Goal: Task Accomplishment & Management: Use online tool/utility

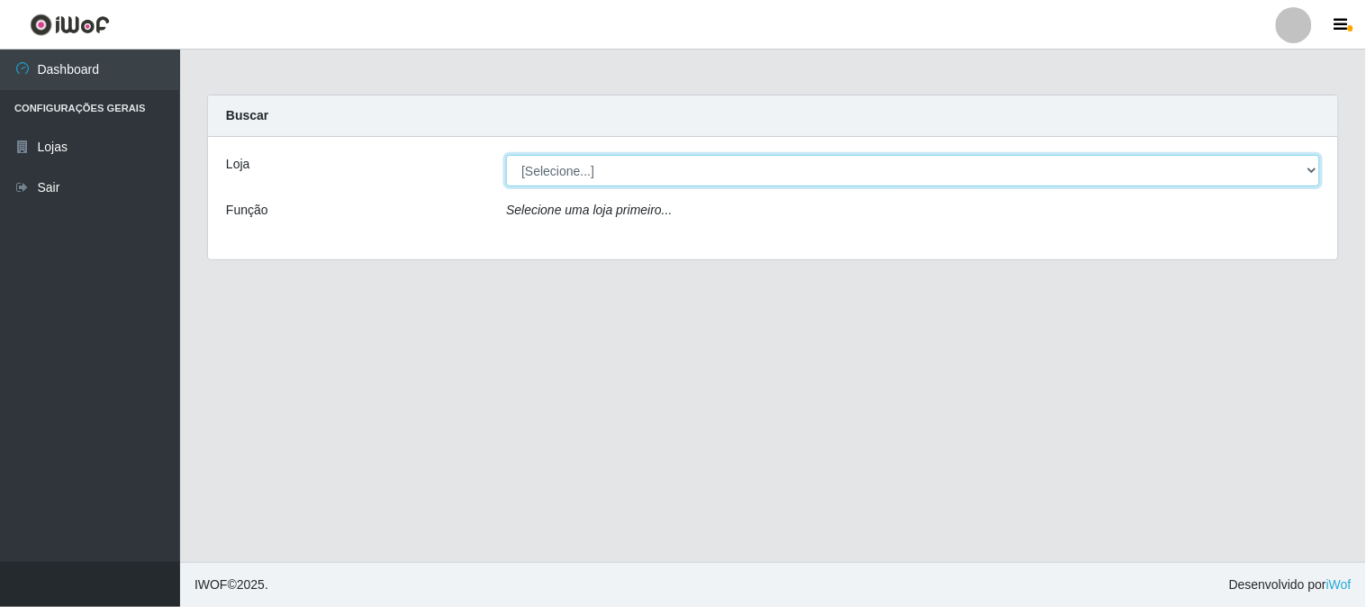
click at [657, 168] on select "[Selecione...] Casatudo BR" at bounding box center [913, 171] width 814 height 32
select select "197"
click at [506, 155] on select "[Selecione...] Casatudo BR" at bounding box center [913, 171] width 814 height 32
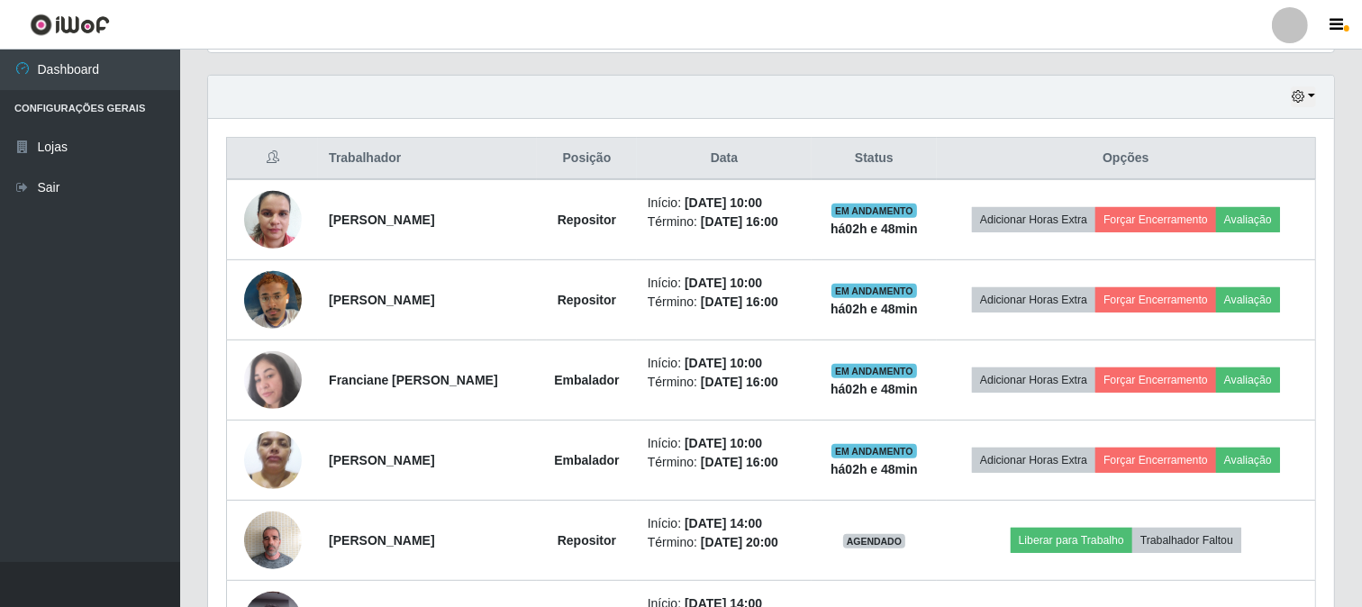
scroll to position [510, 0]
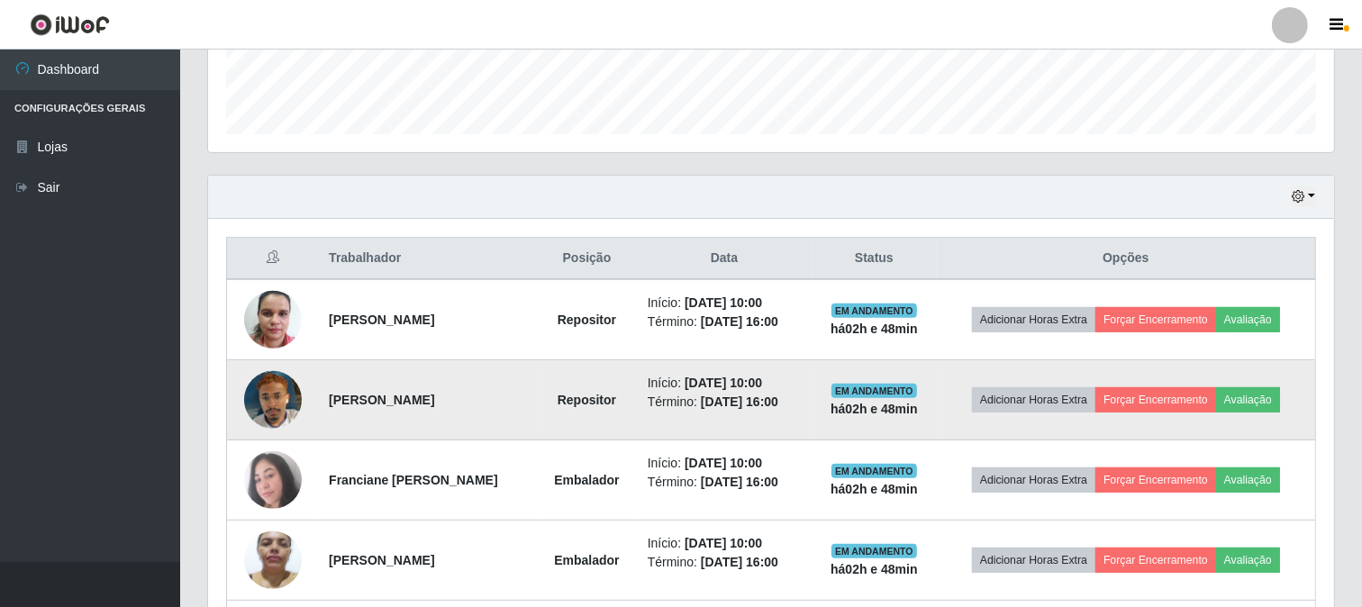
click at [258, 398] on img at bounding box center [273, 400] width 58 height 103
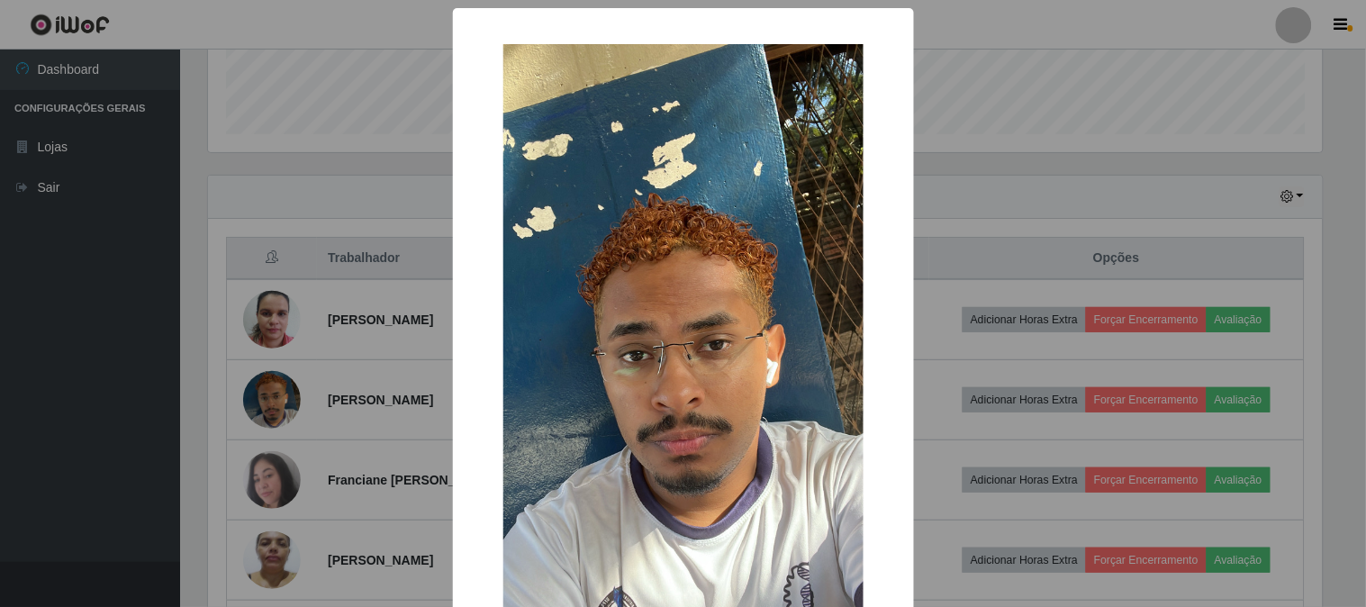
click at [952, 95] on div "× OK Cancel" at bounding box center [683, 303] width 1366 height 607
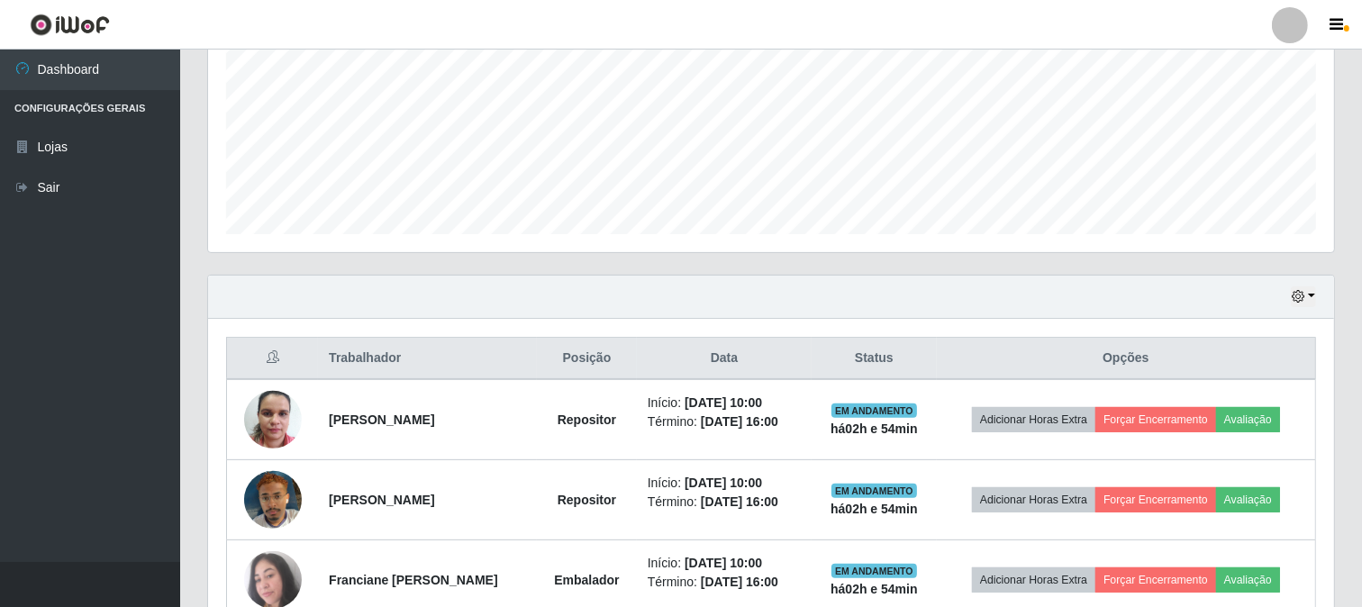
scroll to position [310, 0]
